Goal: Information Seeking & Learning: Learn about a topic

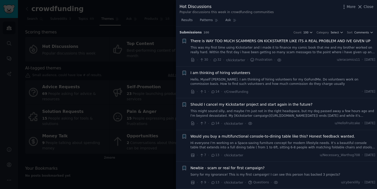
scroll to position [328, 0]
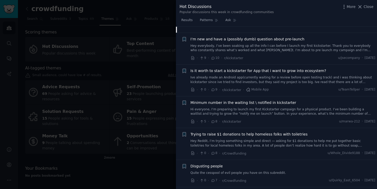
click at [249, 48] on link "Hey everybody, I’ve been soaking up all the info I can before I launch my first…" at bounding box center [283, 48] width 185 height 9
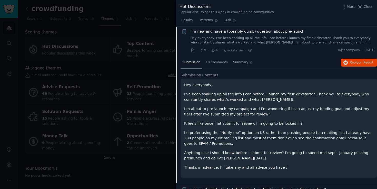
scroll to position [257, 0]
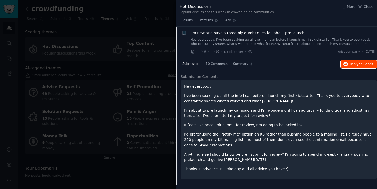
click at [359, 65] on span "on Reddit" at bounding box center [366, 64] width 15 height 4
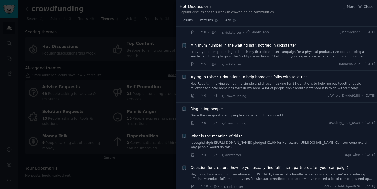
scroll to position [440, 0]
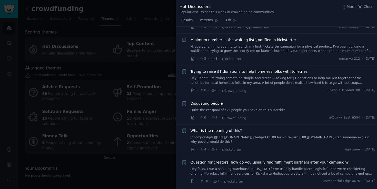
click at [295, 46] on link "Hi everyone, I’m preparing to launch my first Kickstarter campaign for a physic…" at bounding box center [283, 48] width 185 height 9
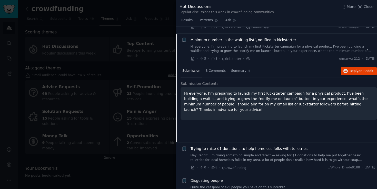
scroll to position [321, 0]
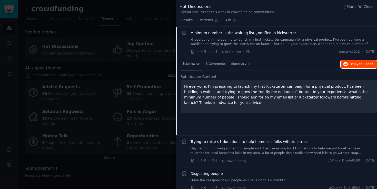
click at [351, 63] on span "Reply on Reddit" at bounding box center [362, 64] width 24 height 5
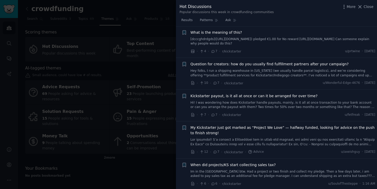
scroll to position [549, 0]
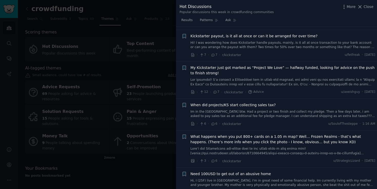
click at [273, 77] on div "My Kickstarter just got marked as “Project We Love” — halfway funded, looking f…" at bounding box center [283, 76] width 185 height 22
click at [324, 81] on link at bounding box center [283, 82] width 185 height 9
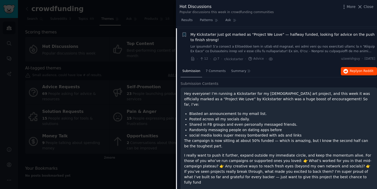
scroll to position [506, 0]
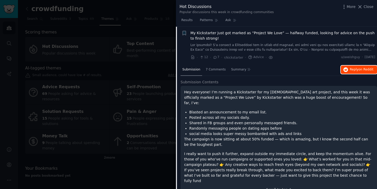
click at [357, 71] on span "Reply on Reddit" at bounding box center [362, 69] width 24 height 5
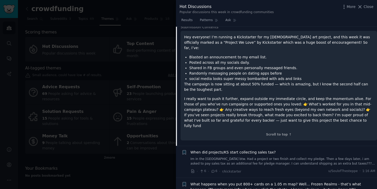
scroll to position [466, 0]
